Goal: Navigation & Orientation: Find specific page/section

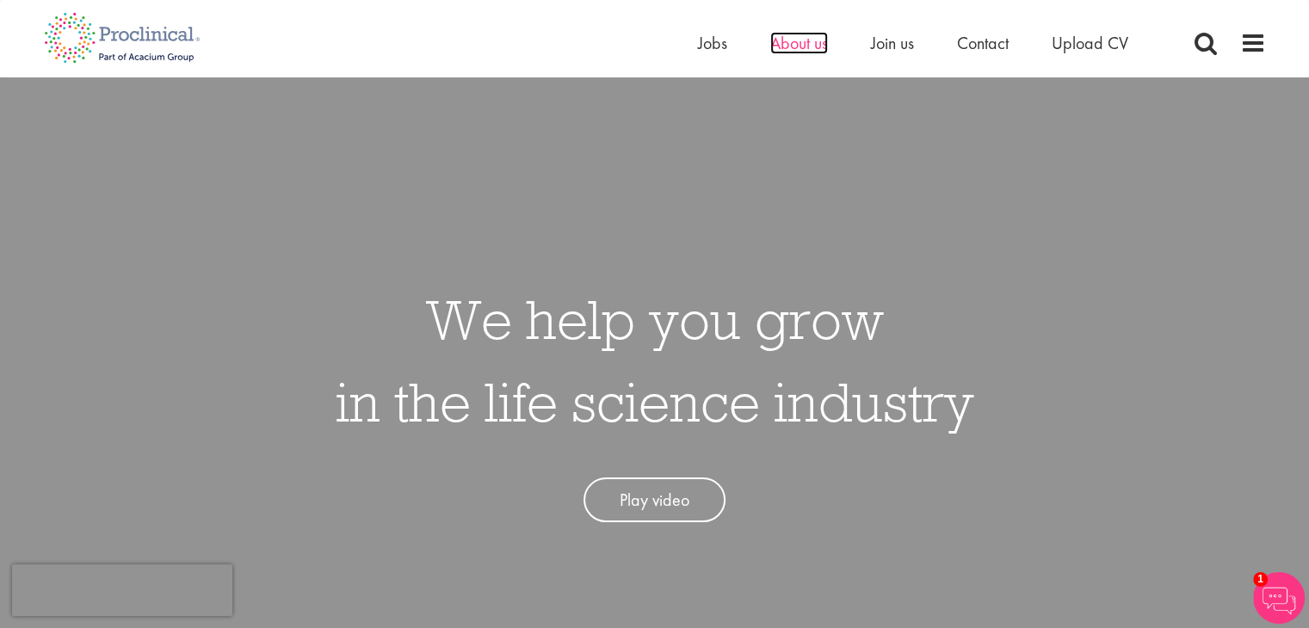
click at [776, 52] on span "About us" at bounding box center [799, 43] width 58 height 22
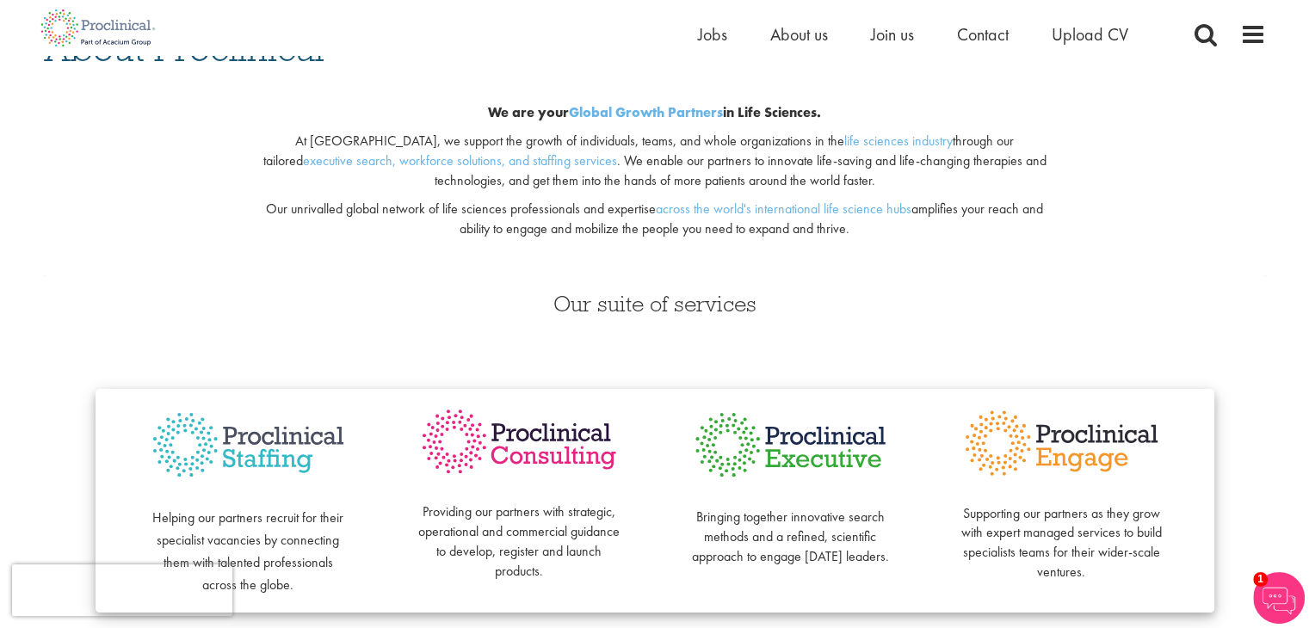
scroll to position [86, 0]
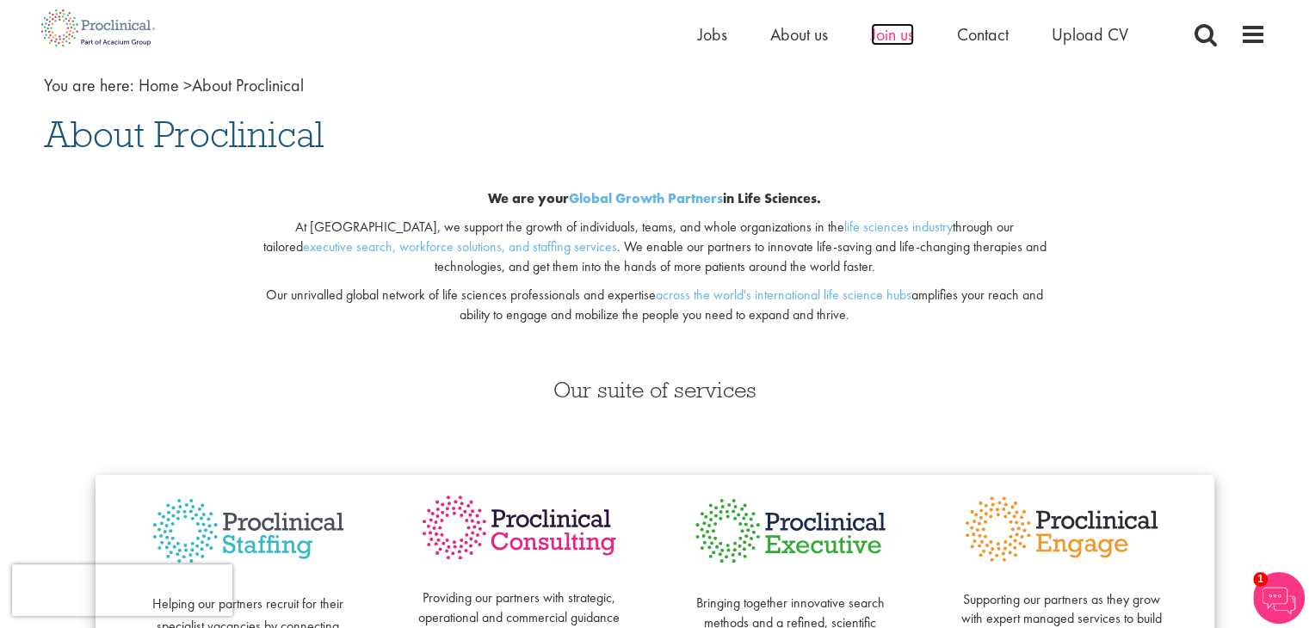
click at [896, 39] on span "Join us" at bounding box center [892, 34] width 43 height 22
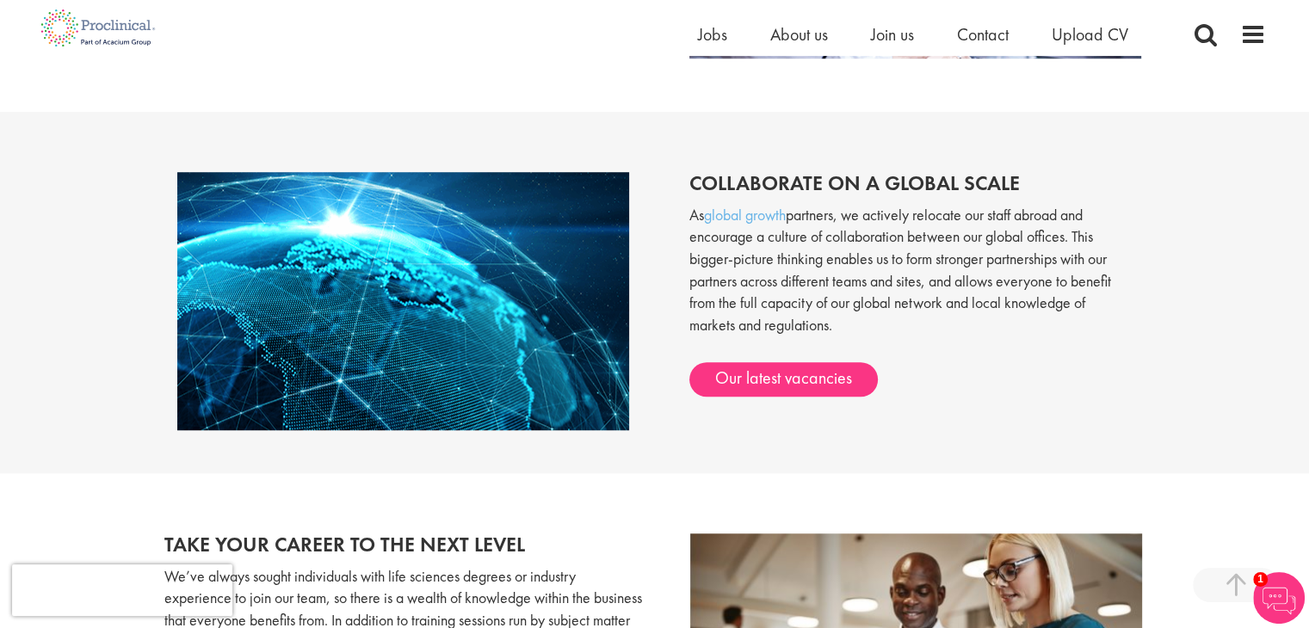
scroll to position [1377, 0]
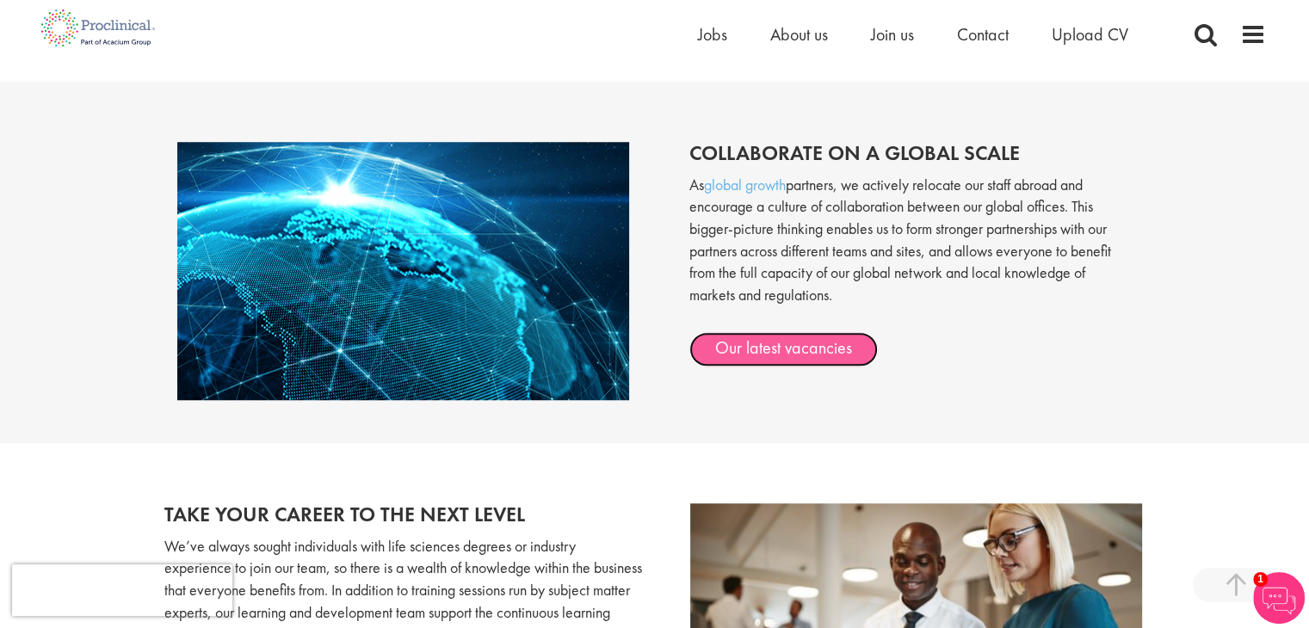
click at [791, 353] on link "Our latest vacancies" at bounding box center [783, 349] width 188 height 34
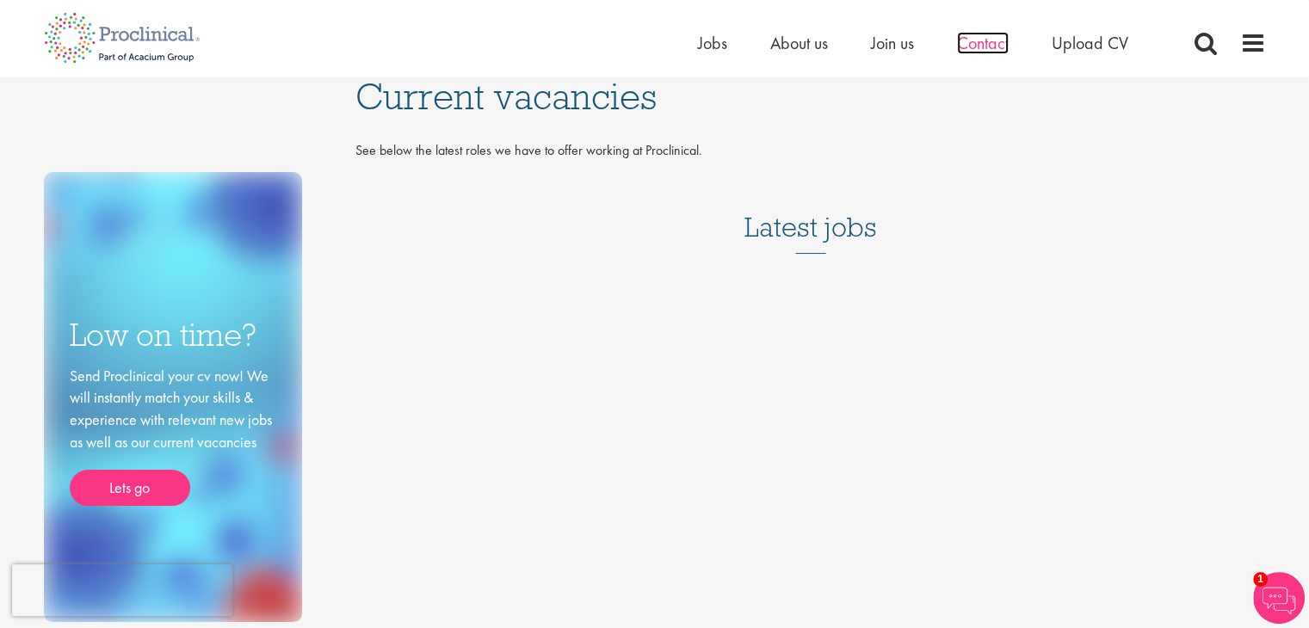
click at [987, 50] on span "Contact" at bounding box center [983, 43] width 52 height 22
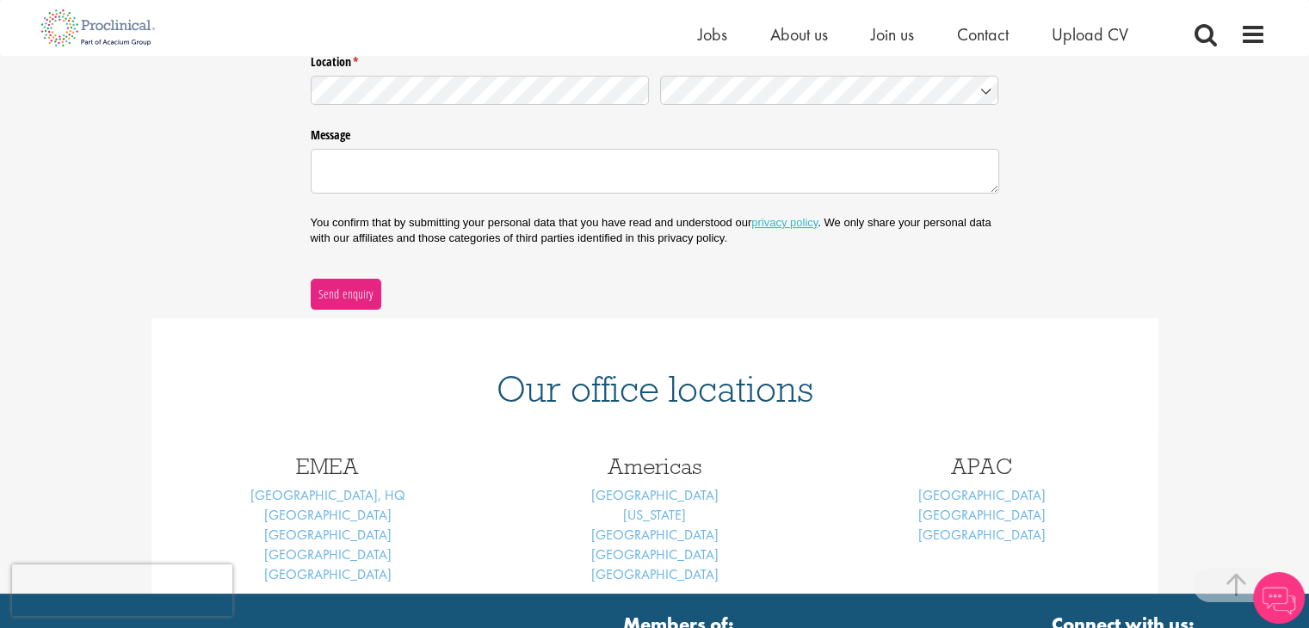
scroll to position [602, 0]
